Goal: Information Seeking & Learning: Learn about a topic

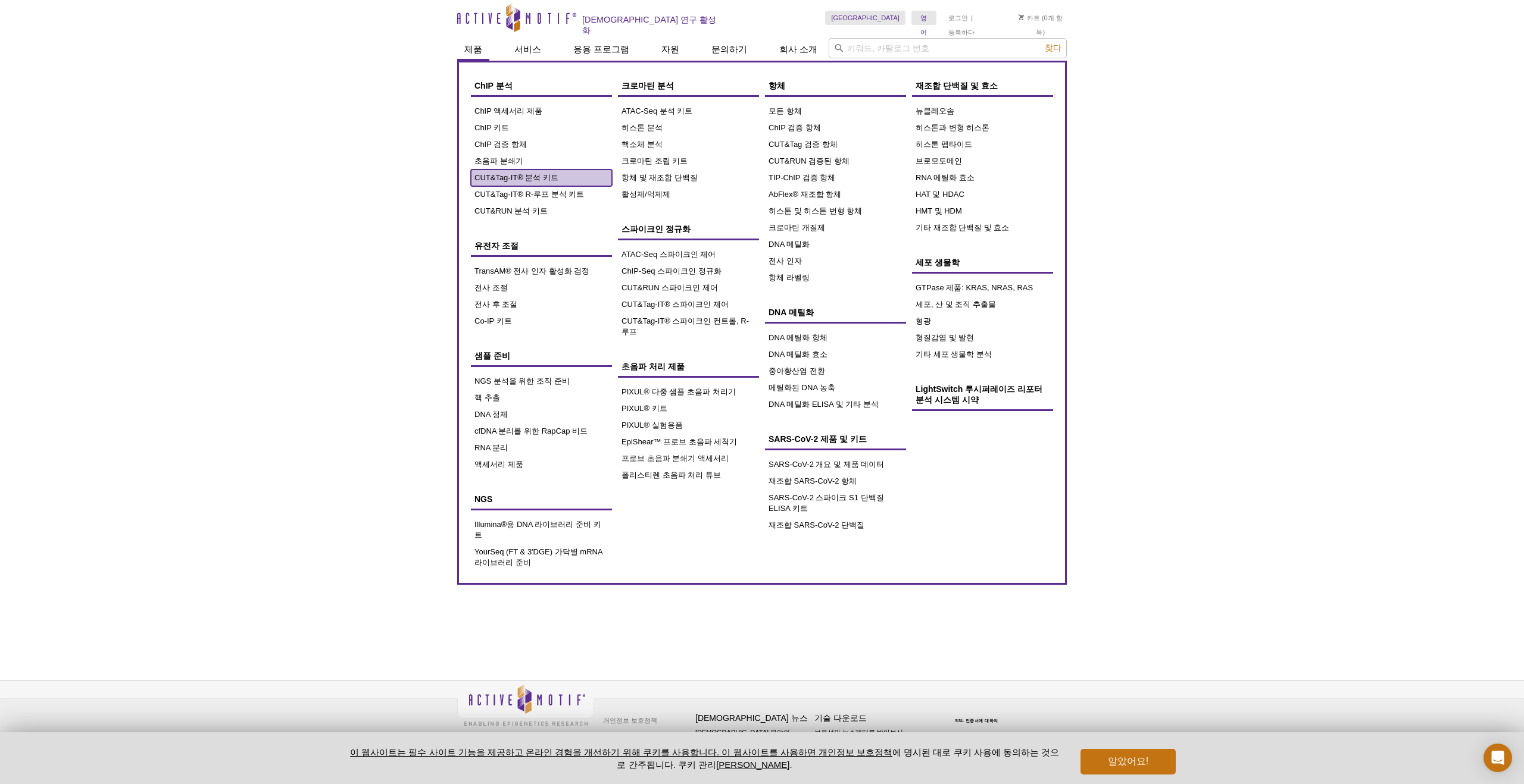
click at [538, 173] on font "CUT&Tag-IT® 분석 키트" at bounding box center [517, 177] width 84 height 9
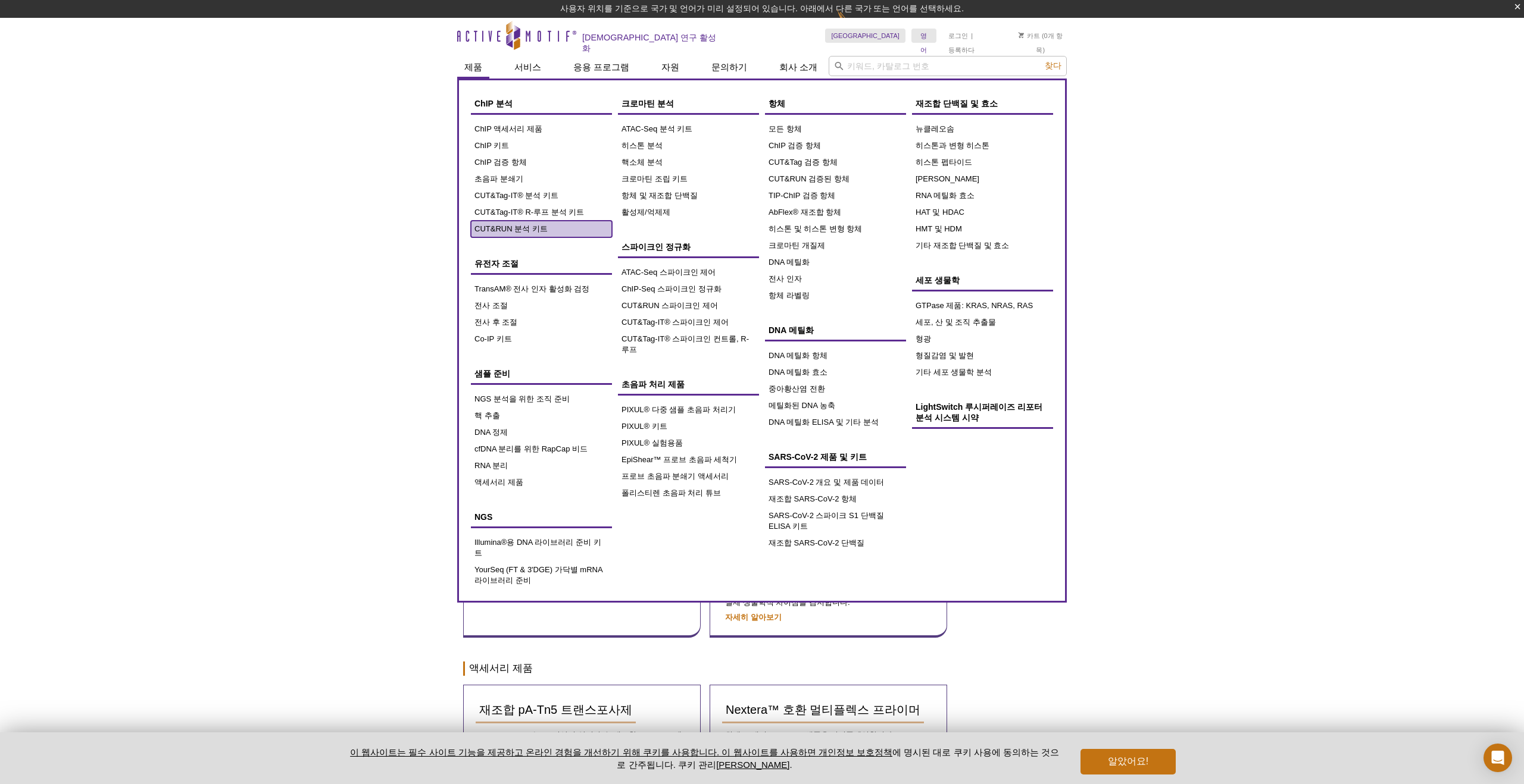
click at [526, 220] on link "CUT&RUN 분석 키트" at bounding box center [541, 229] width 141 height 17
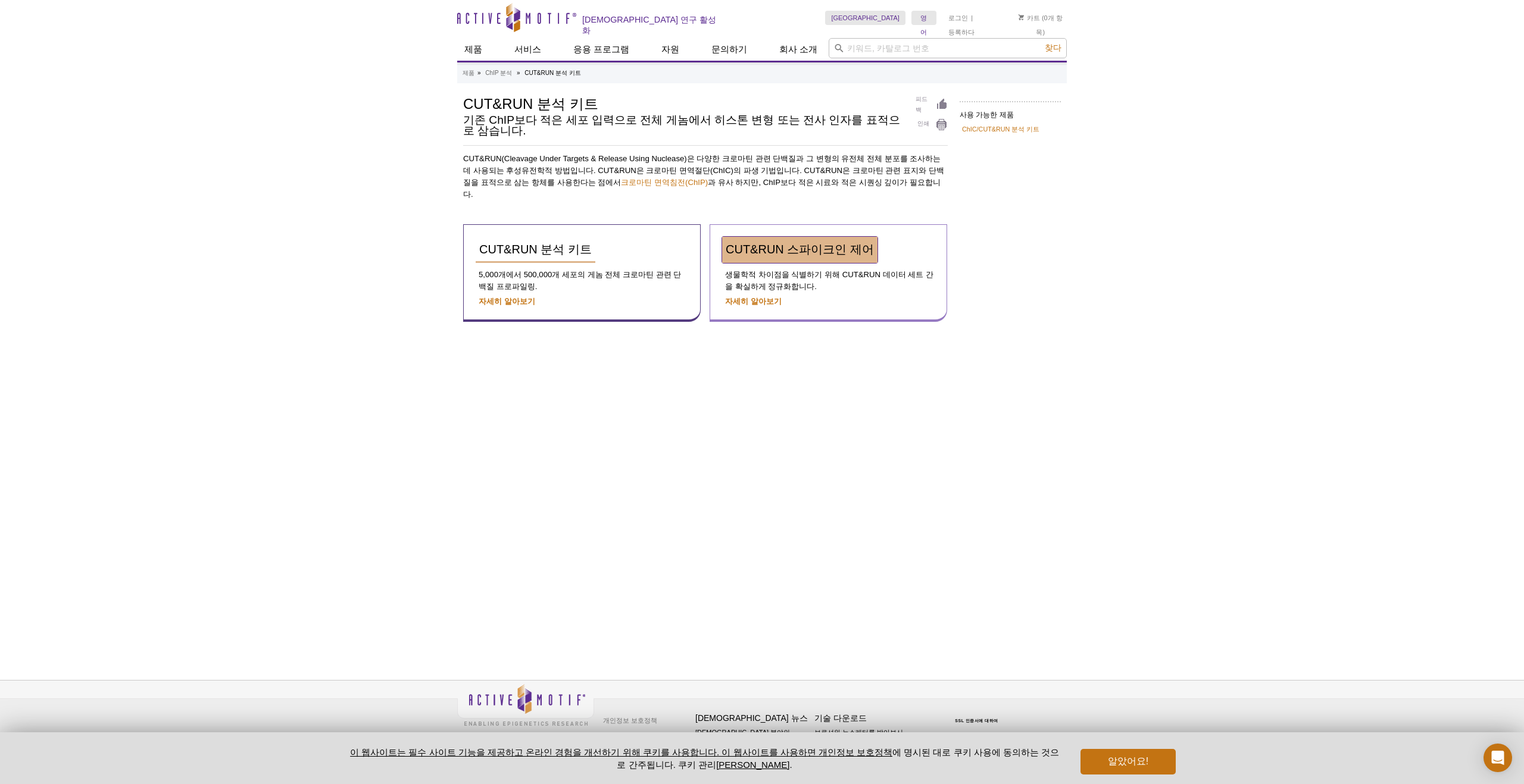
click at [843, 243] on font "CUT&RUN 스파이크인 제어" at bounding box center [799, 250] width 149 height 13
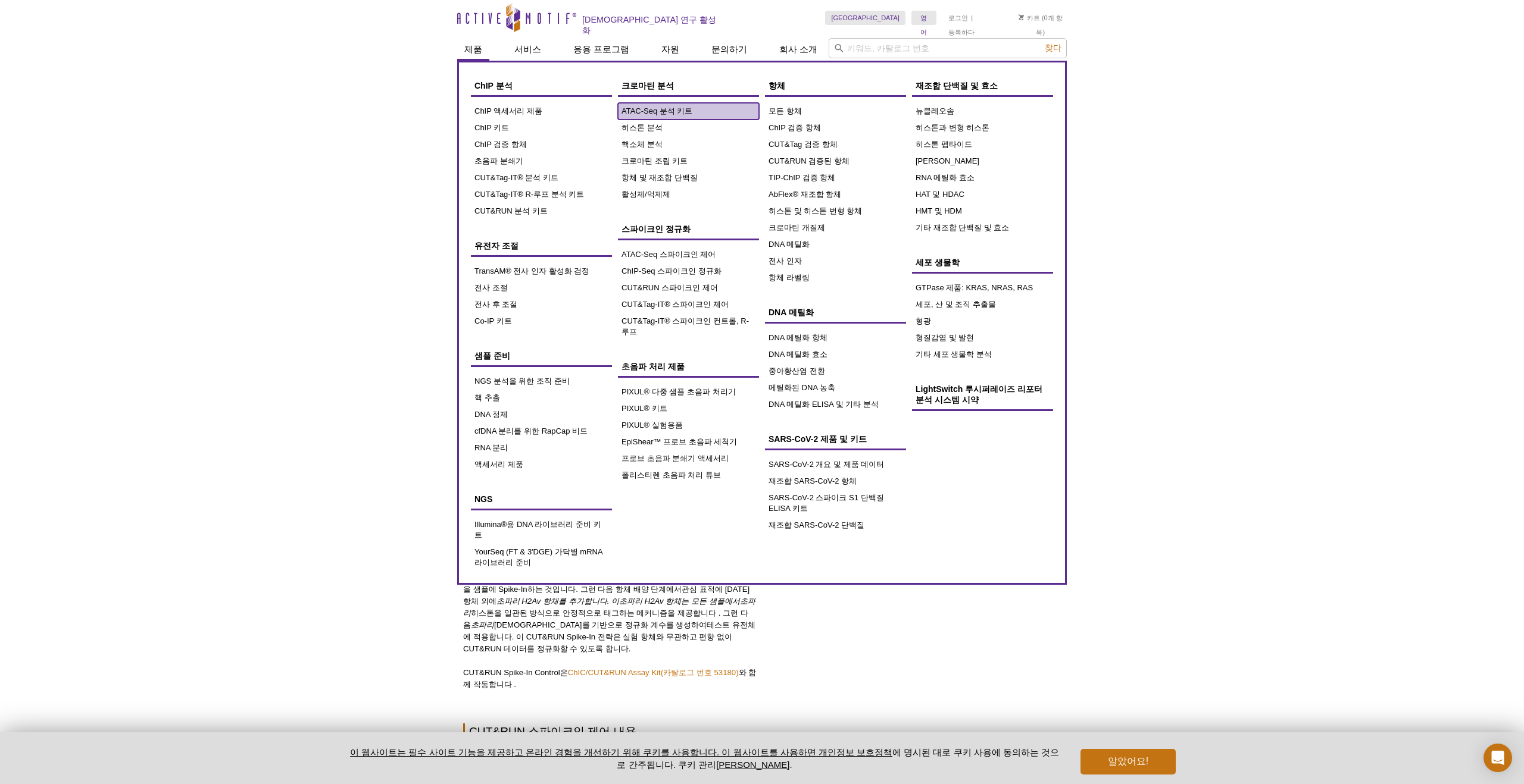
click at [671, 110] on font "ATAC-Seq 분석 키트" at bounding box center [657, 111] width 71 height 9
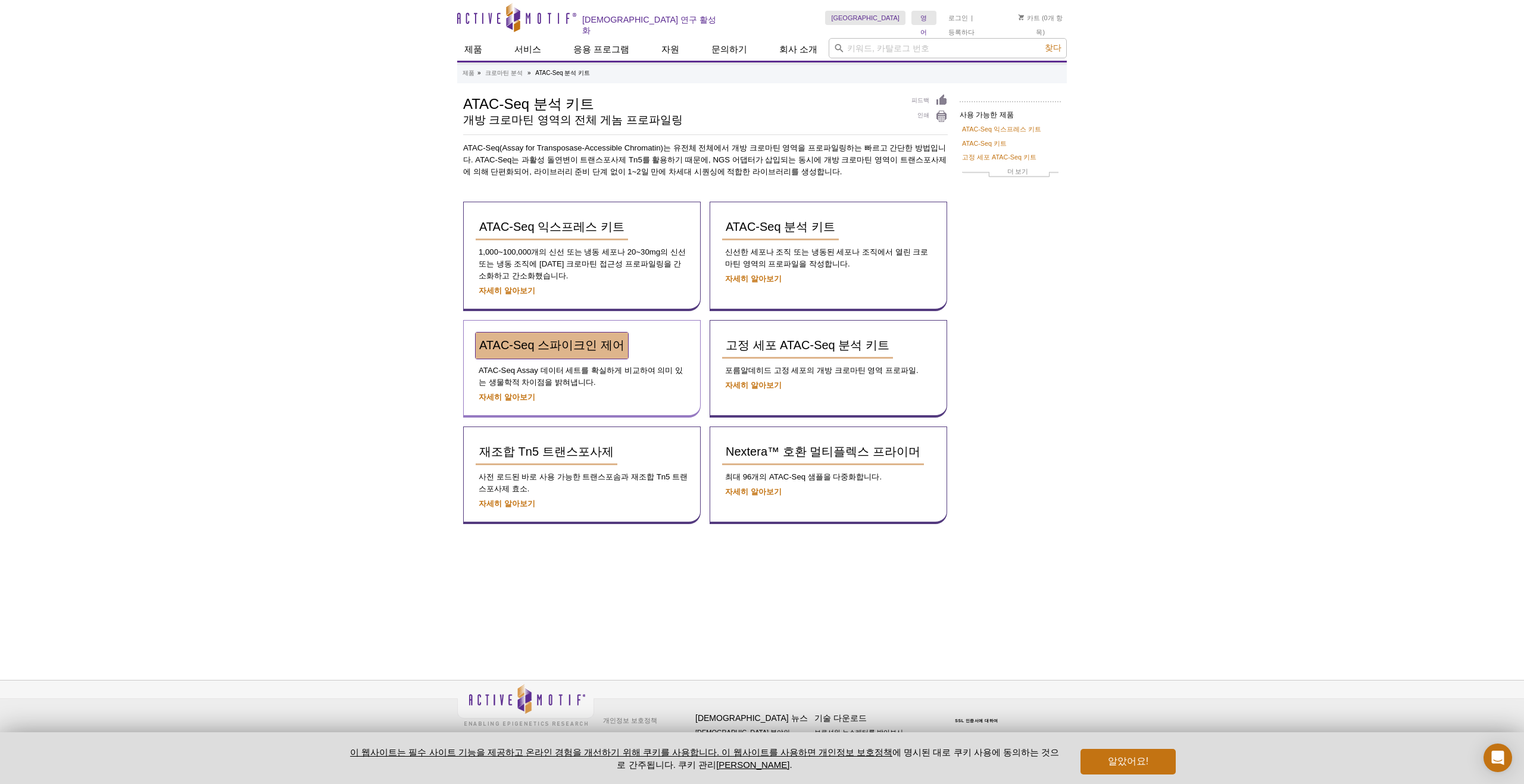
click at [595, 340] on font "ATAC-Seq 스파이크인 제어" at bounding box center [552, 345] width 146 height 13
click at [553, 229] on font "ATAC-Seq 익스프레스 키트" at bounding box center [552, 227] width 146 height 13
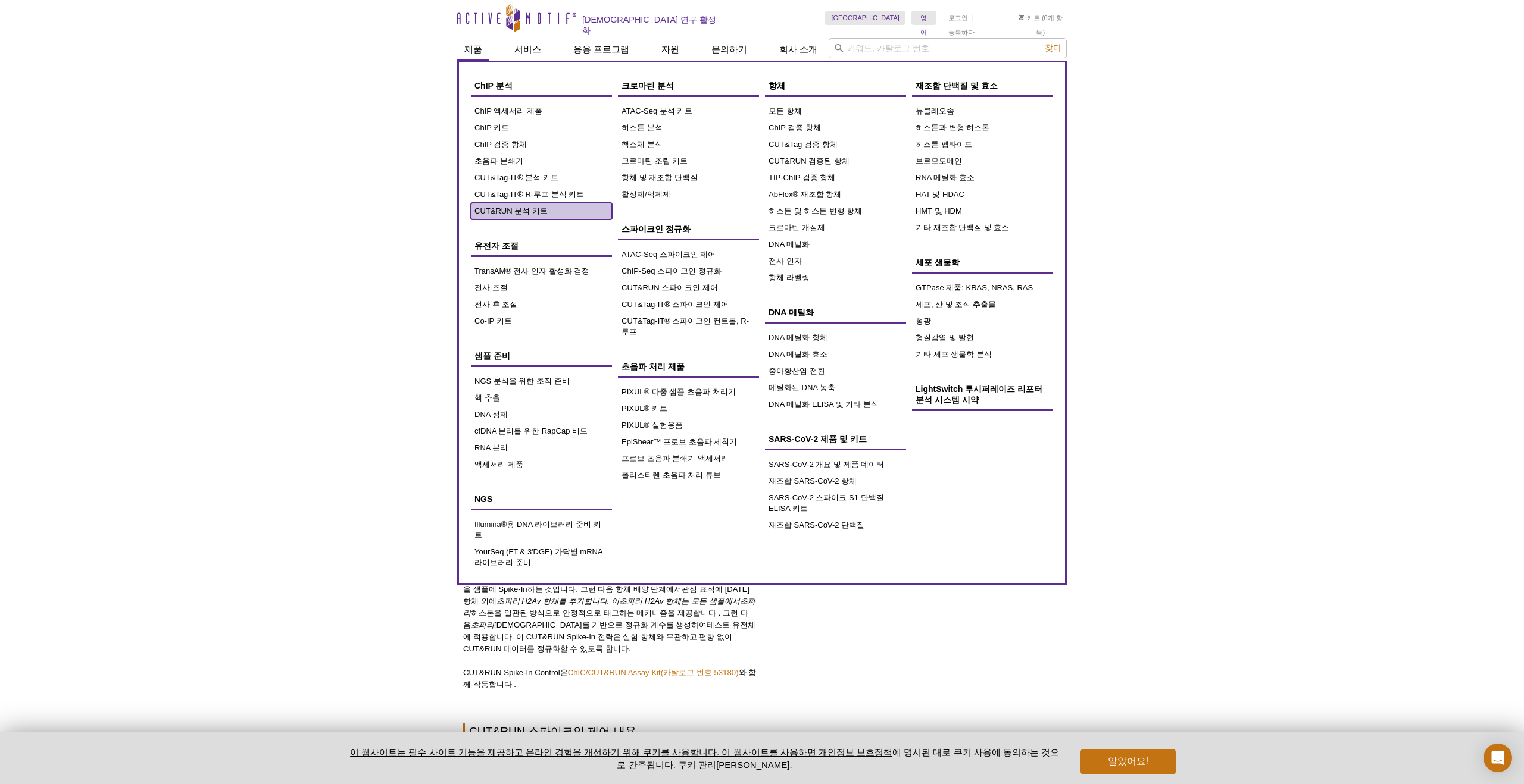
click at [524, 208] on font "CUT&RUN 분석 키트" at bounding box center [511, 210] width 73 height 9
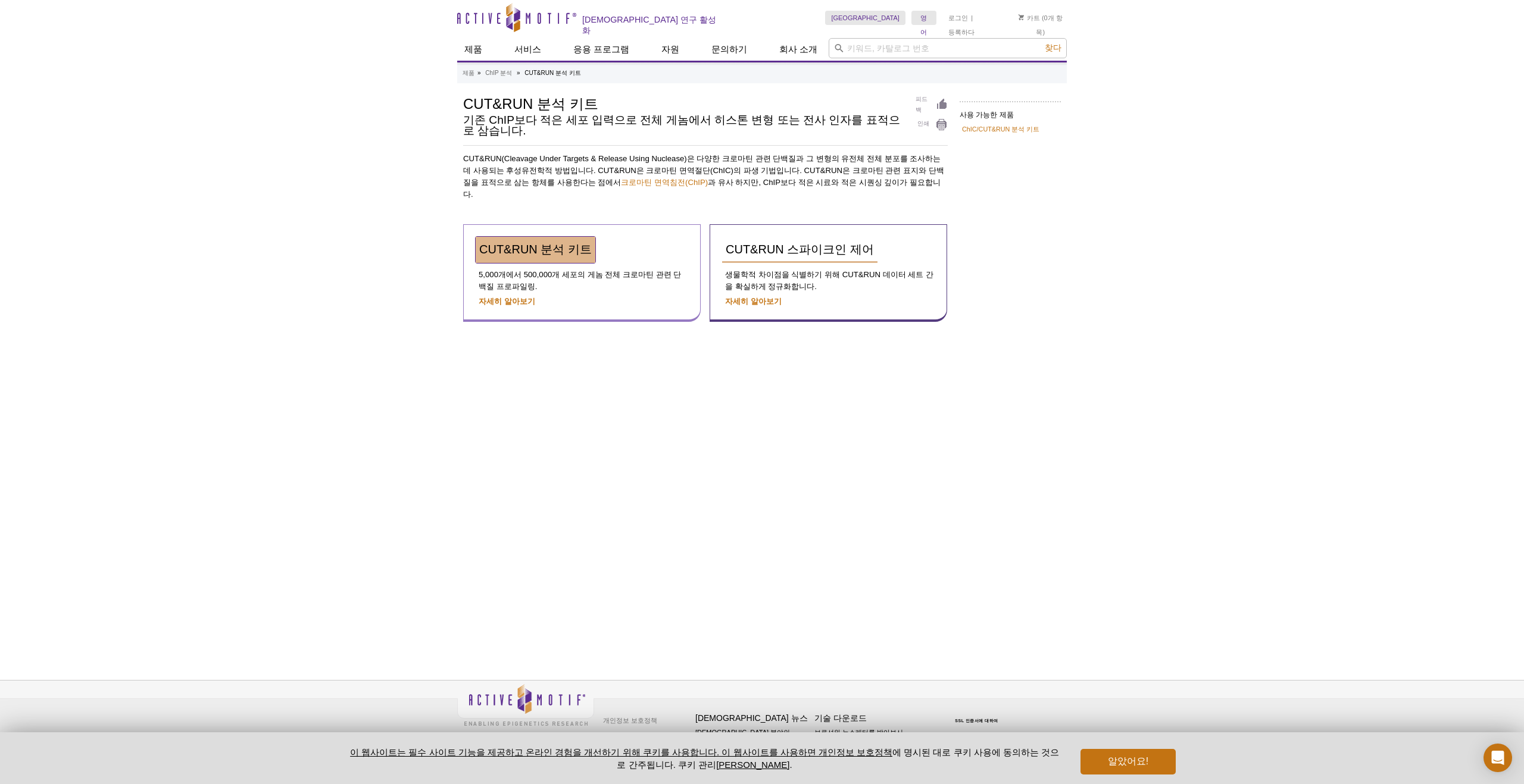
click at [547, 243] on font "CUT&RUN 분석 키트" at bounding box center [535, 250] width 113 height 13
